Goal: Communication & Community: Answer question/provide support

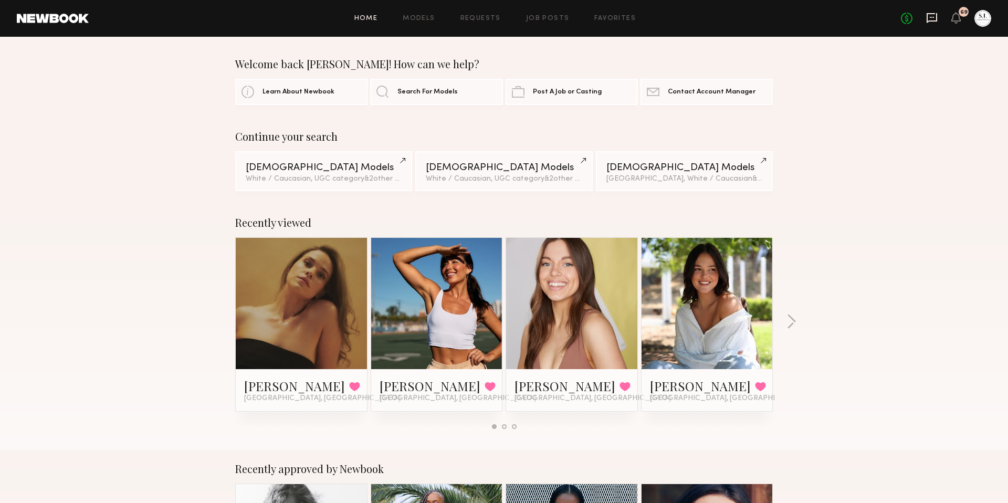
click at [928, 19] on icon at bounding box center [932, 18] width 12 height 12
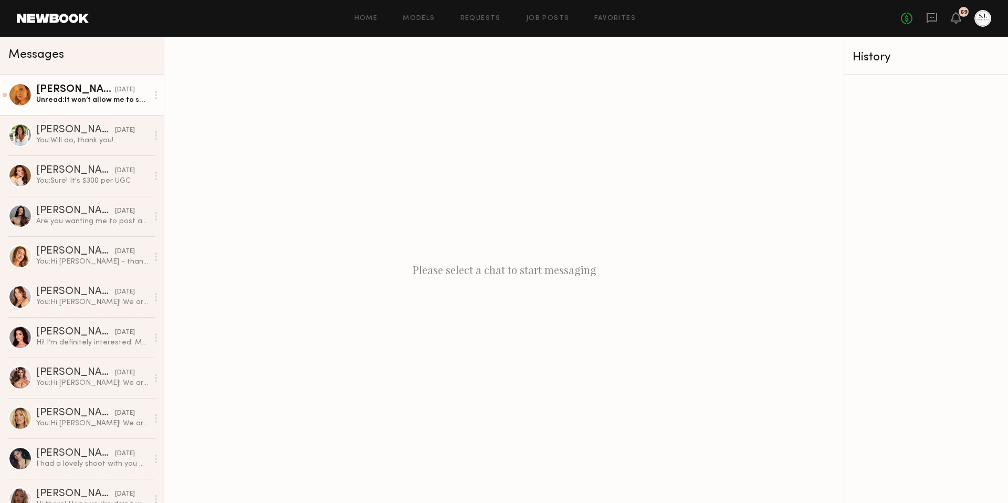
click at [100, 93] on div "[PERSON_NAME]" at bounding box center [75, 90] width 79 height 11
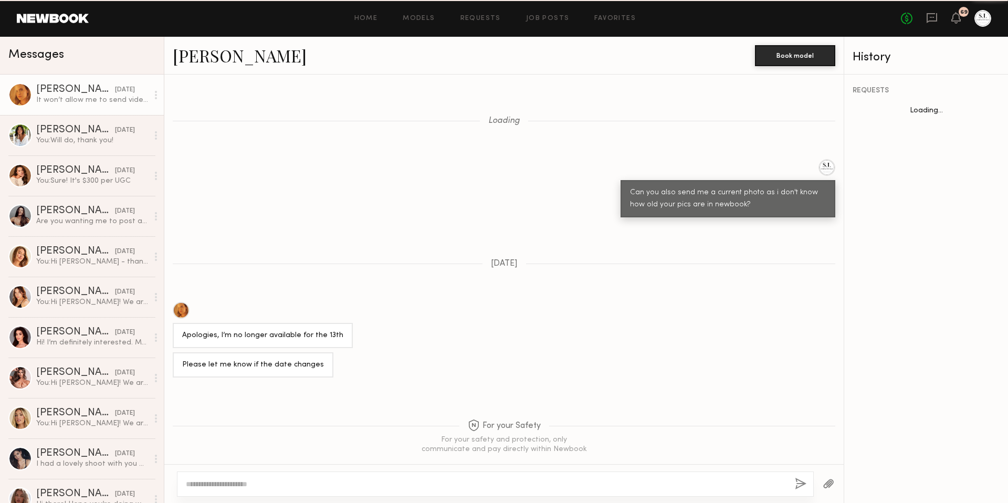
scroll to position [767, 0]
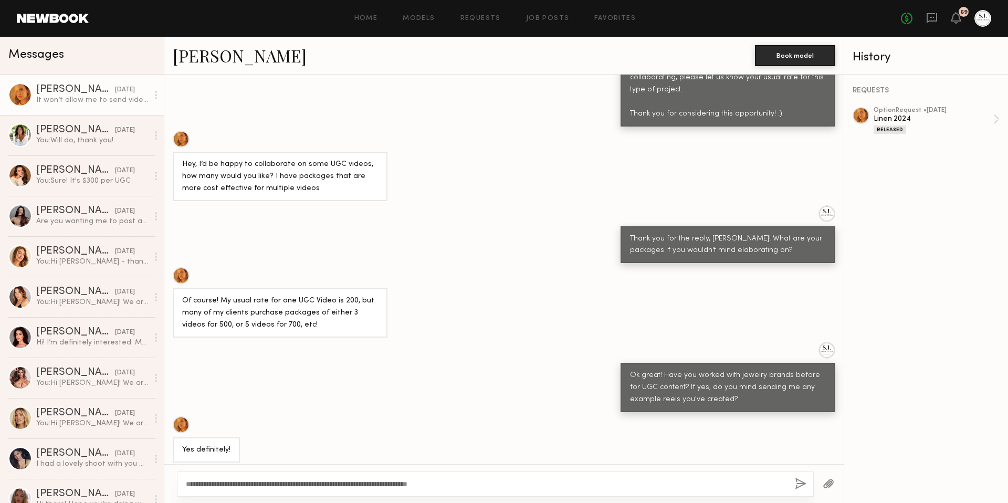
type textarea "**********"
drag, startPoint x: 799, startPoint y: 480, endPoint x: 798, endPoint y: 470, distance: 10.0
click at [799, 480] on button "button" at bounding box center [801, 484] width 12 height 13
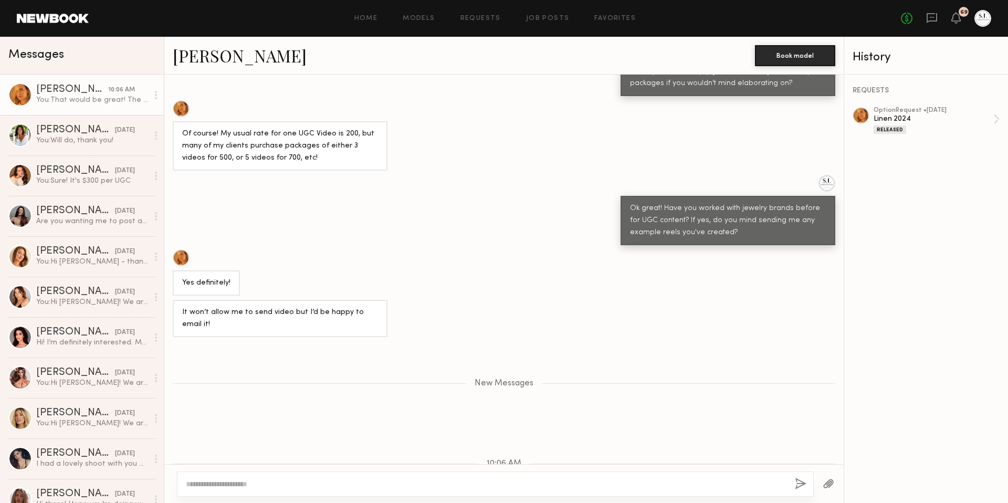
scroll to position [1035, 0]
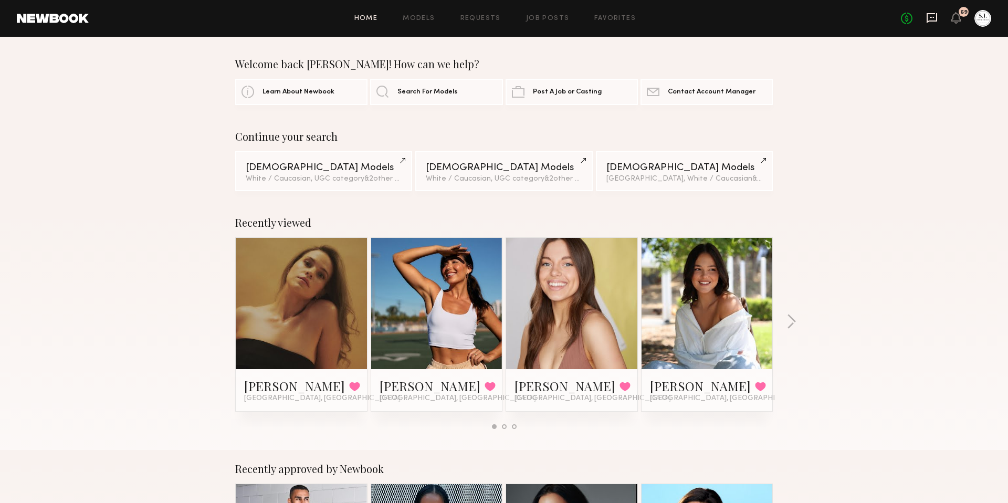
click at [930, 18] on icon at bounding box center [932, 18] width 12 height 12
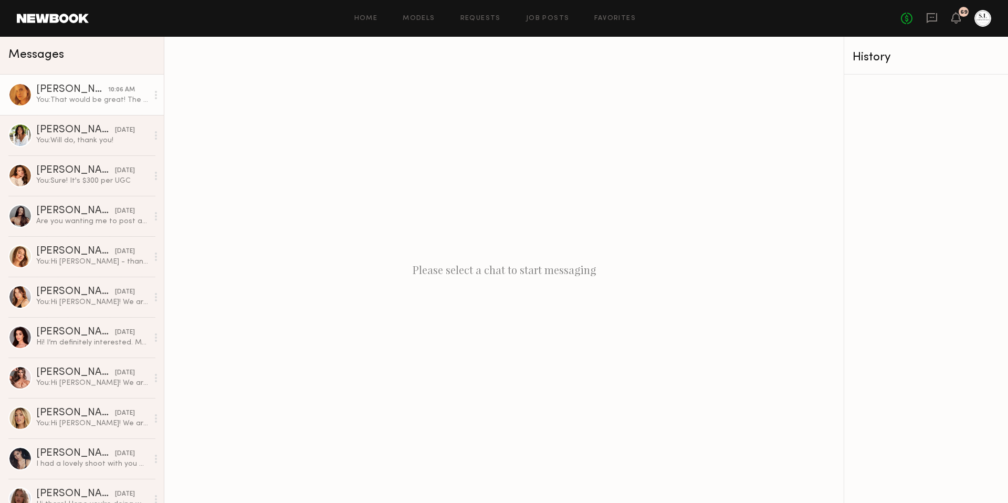
click at [83, 93] on div "[PERSON_NAME]" at bounding box center [72, 90] width 72 height 11
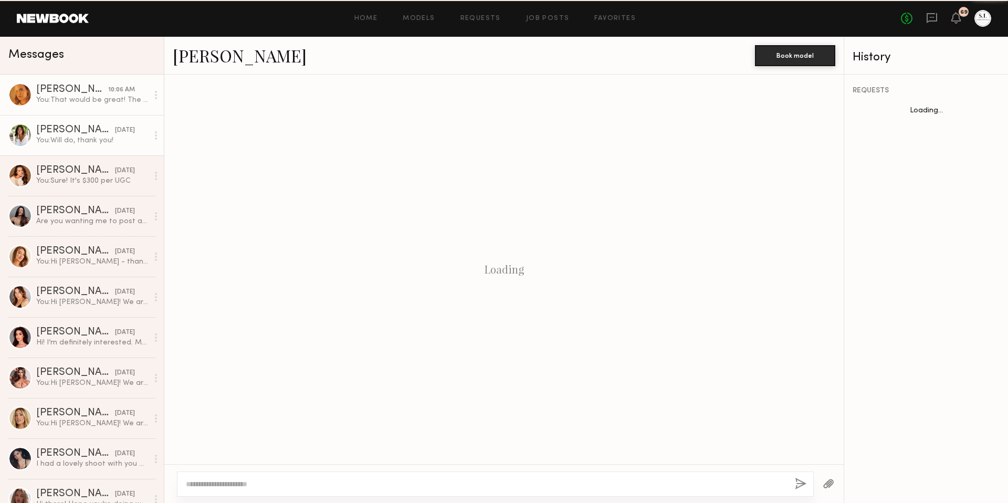
scroll to position [812, 0]
